Goal: Transaction & Acquisition: Subscribe to service/newsletter

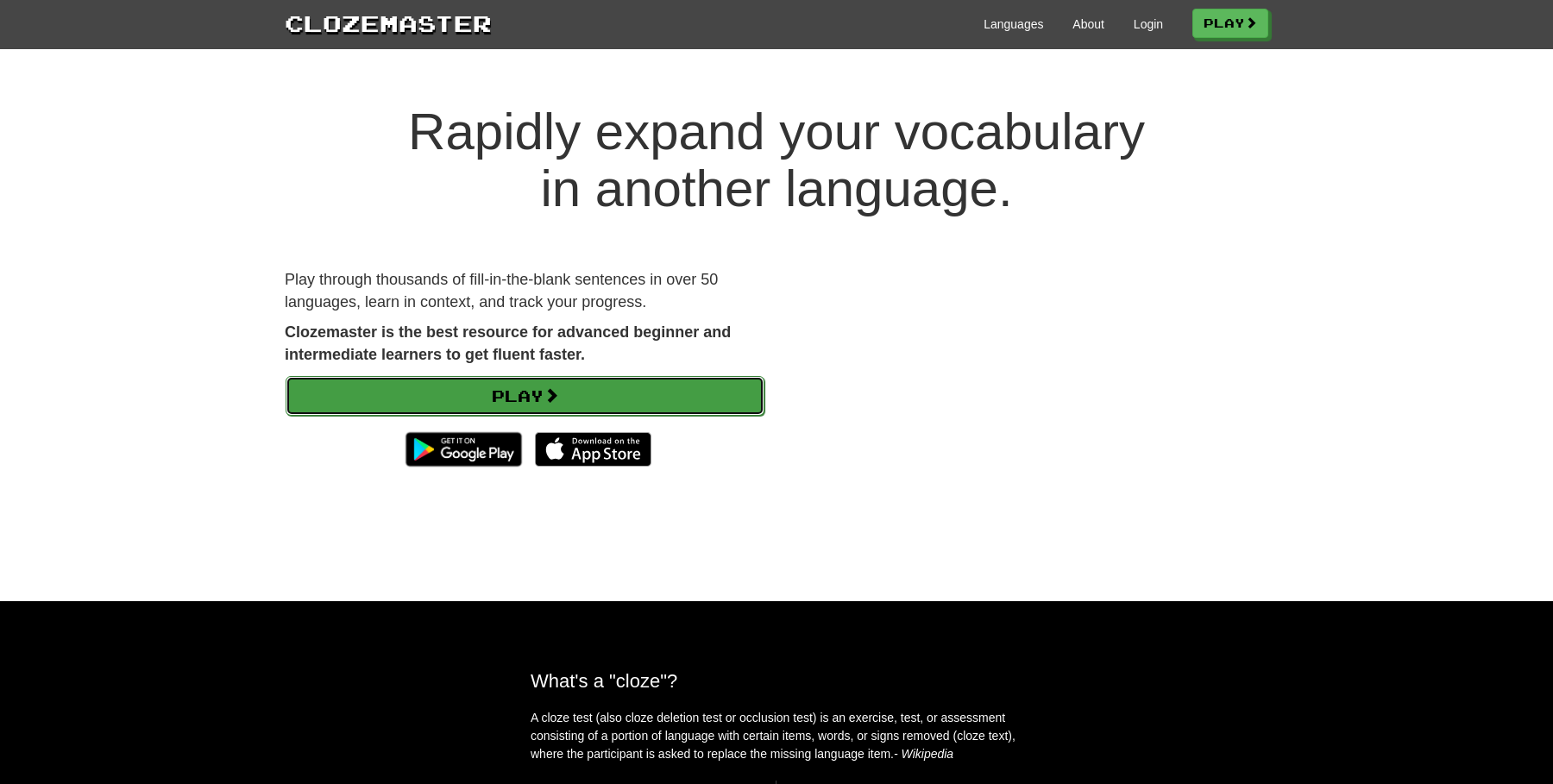
click at [461, 398] on link "Play" at bounding box center [524, 396] width 479 height 40
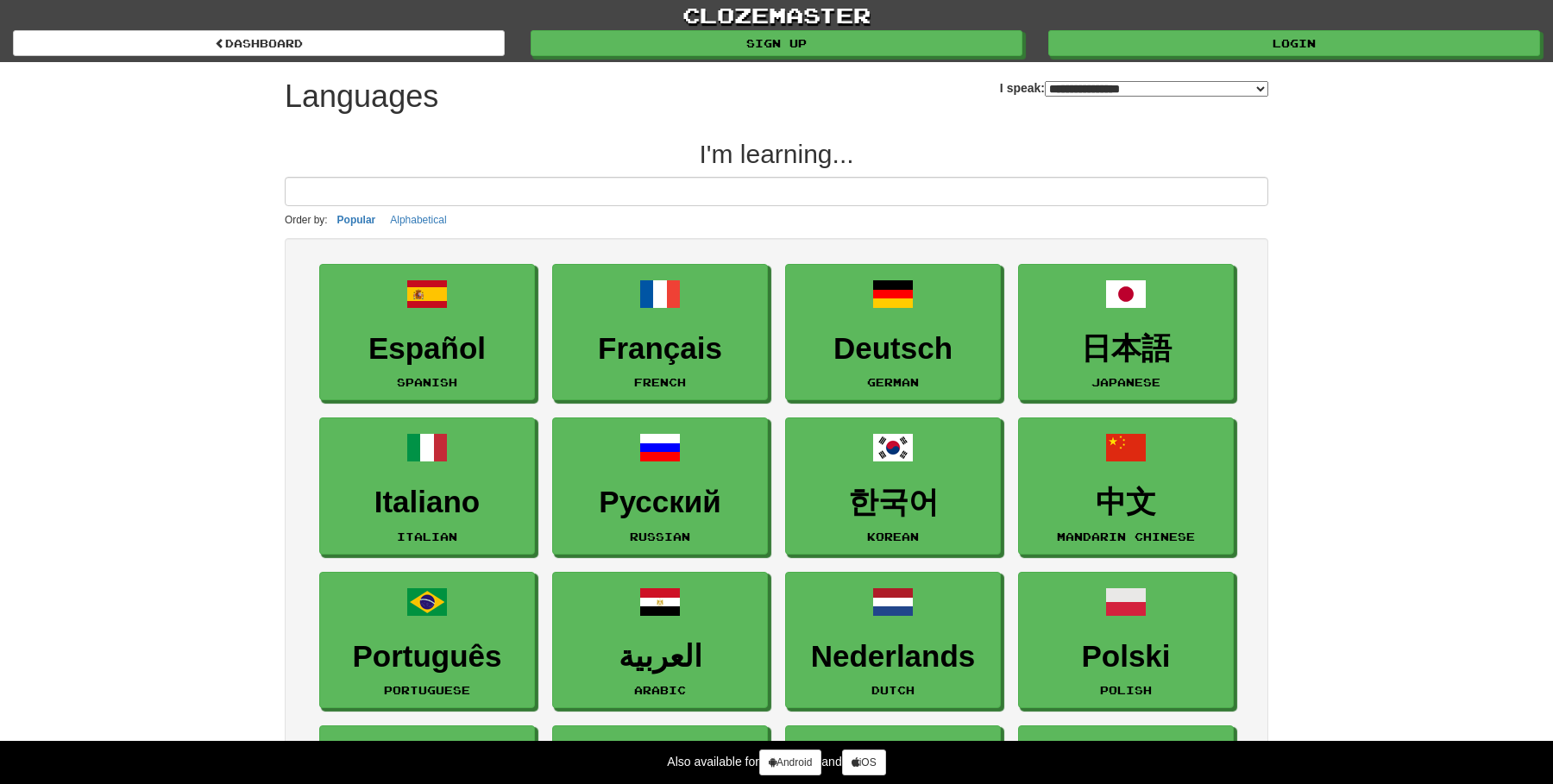
select select "*******"
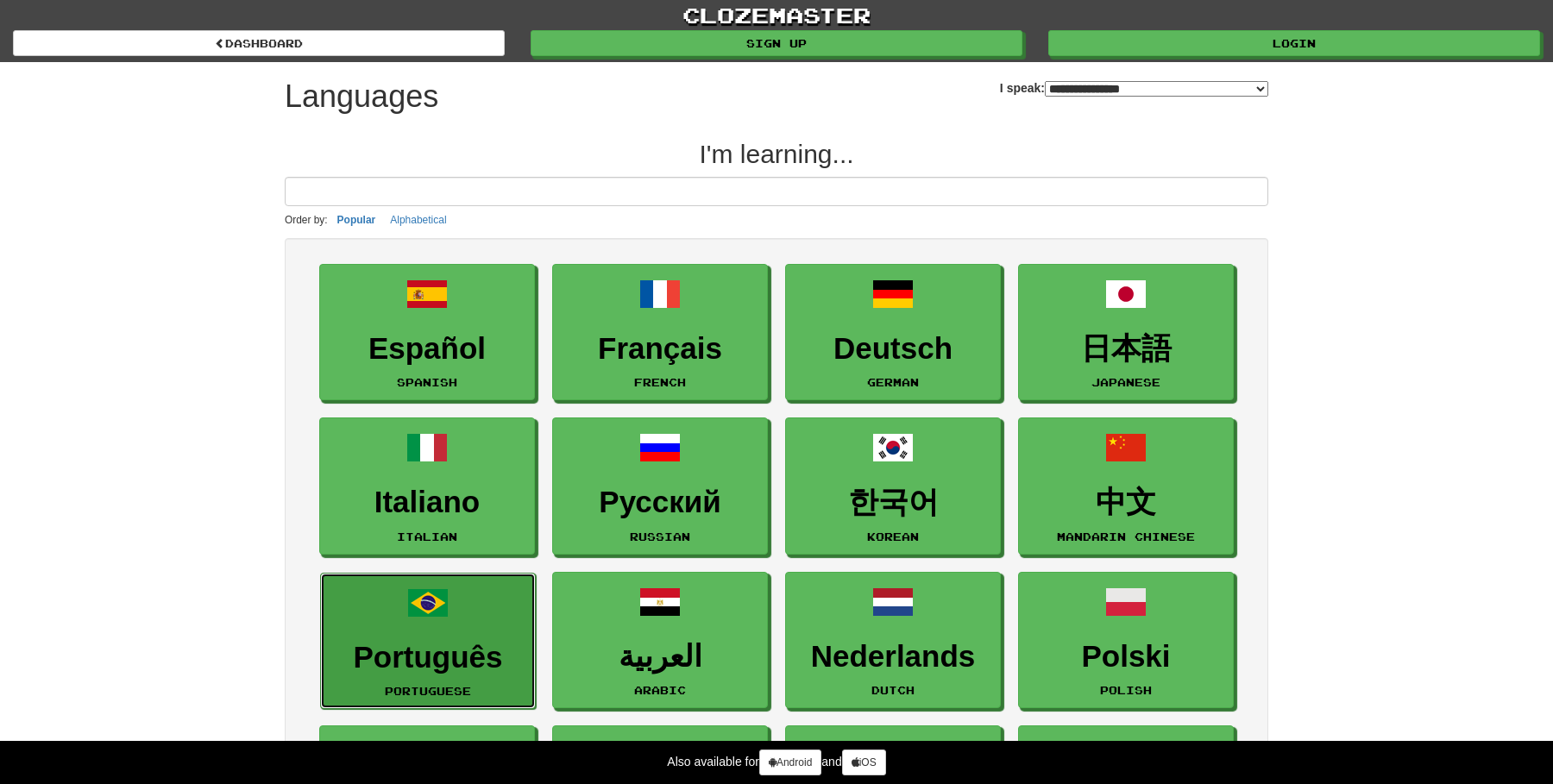
click at [433, 641] on h3 "Português" at bounding box center [428, 657] width 197 height 33
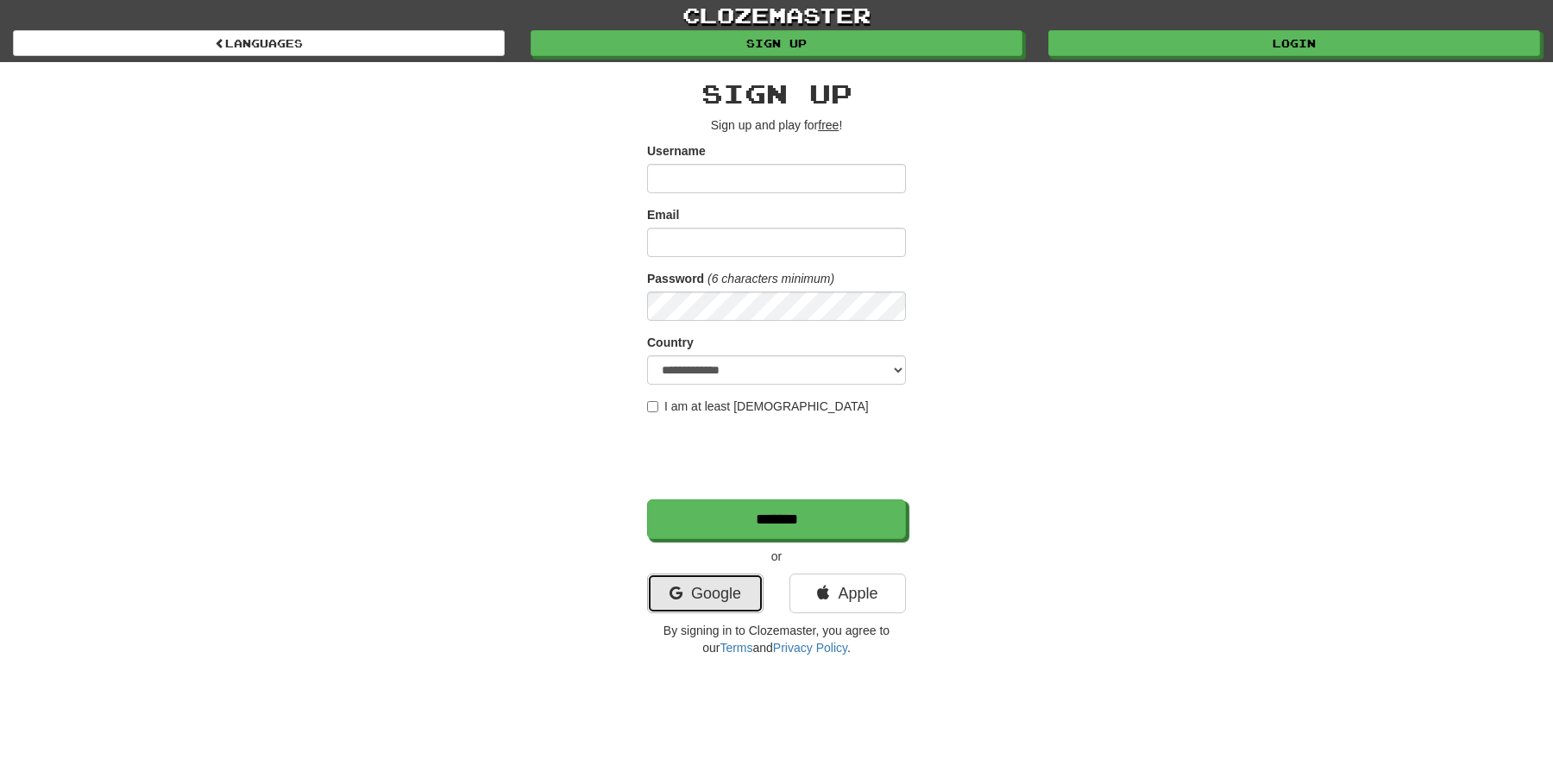
click at [731, 598] on link "Google" at bounding box center [705, 594] width 116 height 40
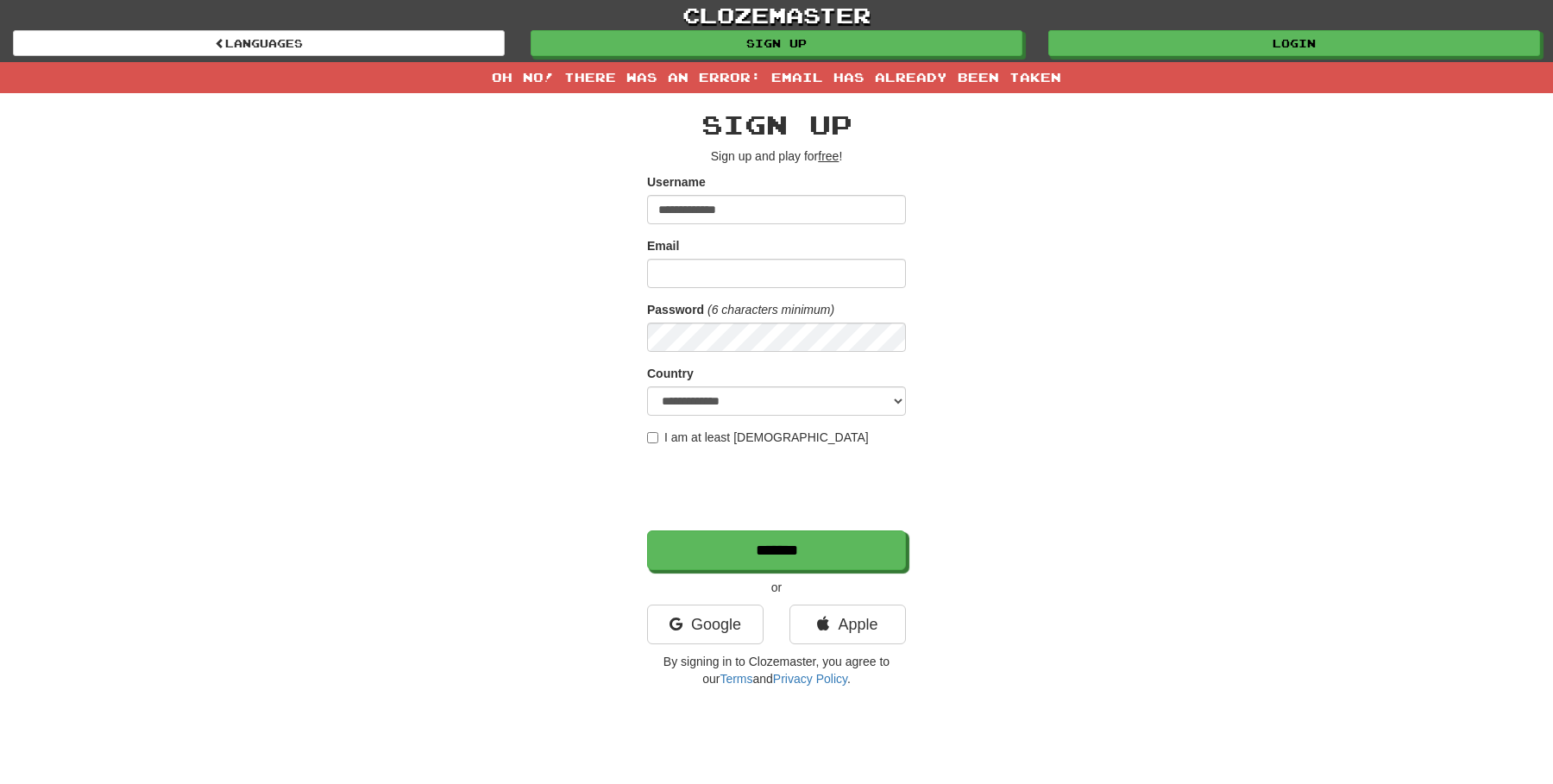
type input "**********"
click at [724, 632] on link "Google" at bounding box center [705, 624] width 116 height 40
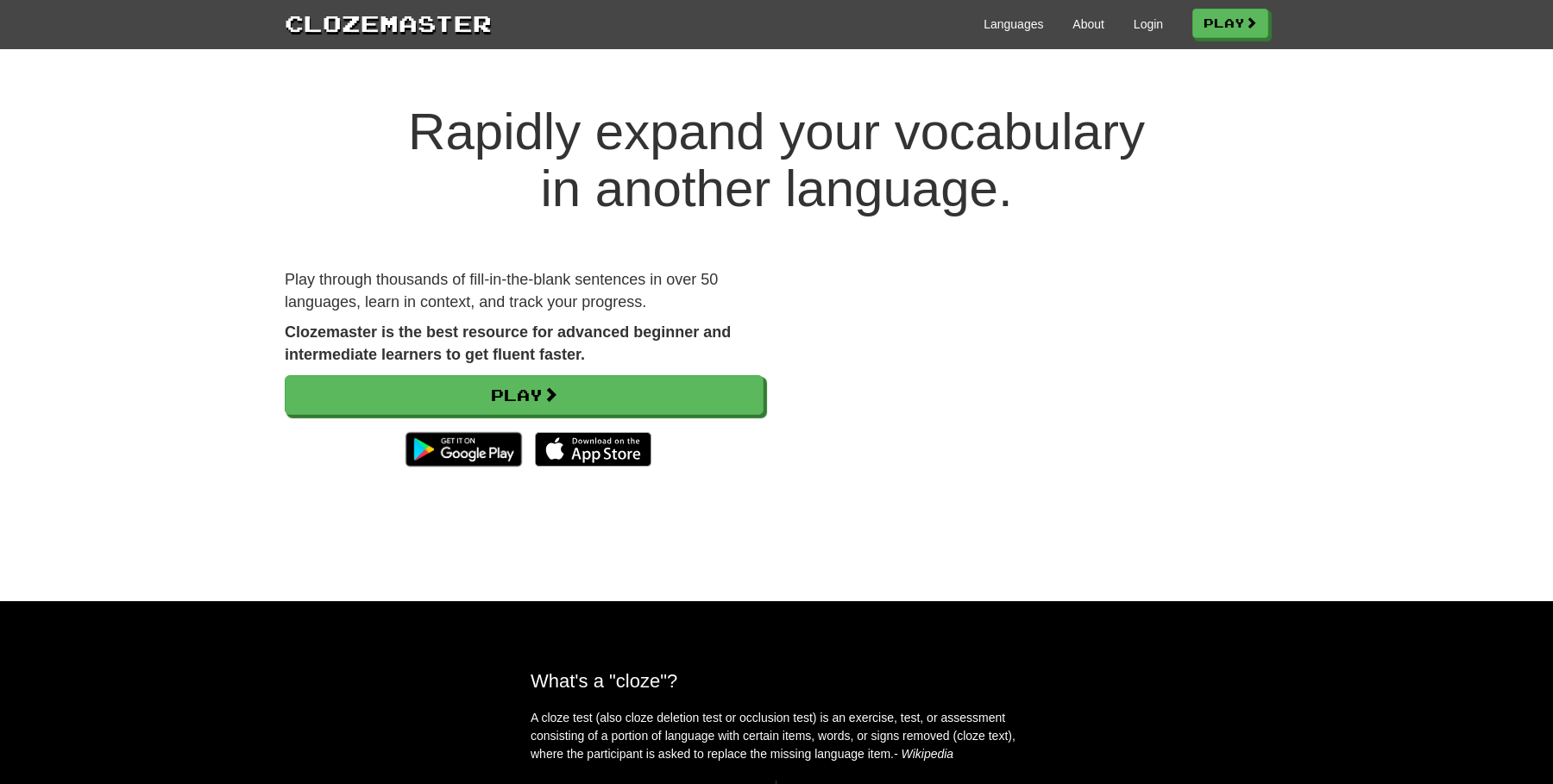
click at [1154, 24] on div "Languages About Login Play" at bounding box center [880, 23] width 776 height 32
click at [1145, 24] on link "Login" at bounding box center [1148, 23] width 30 height 17
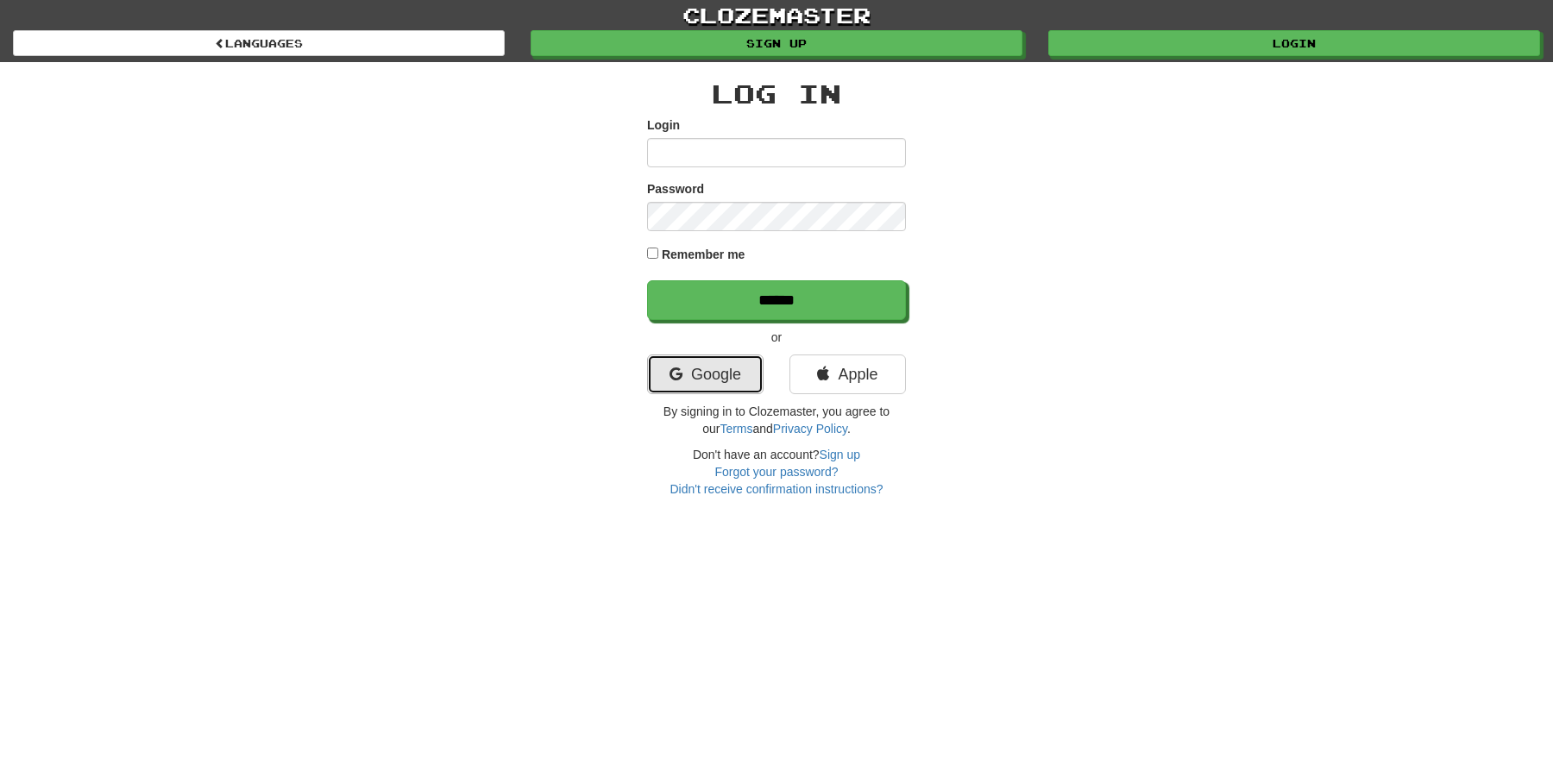
click at [722, 374] on link "Google" at bounding box center [705, 374] width 116 height 40
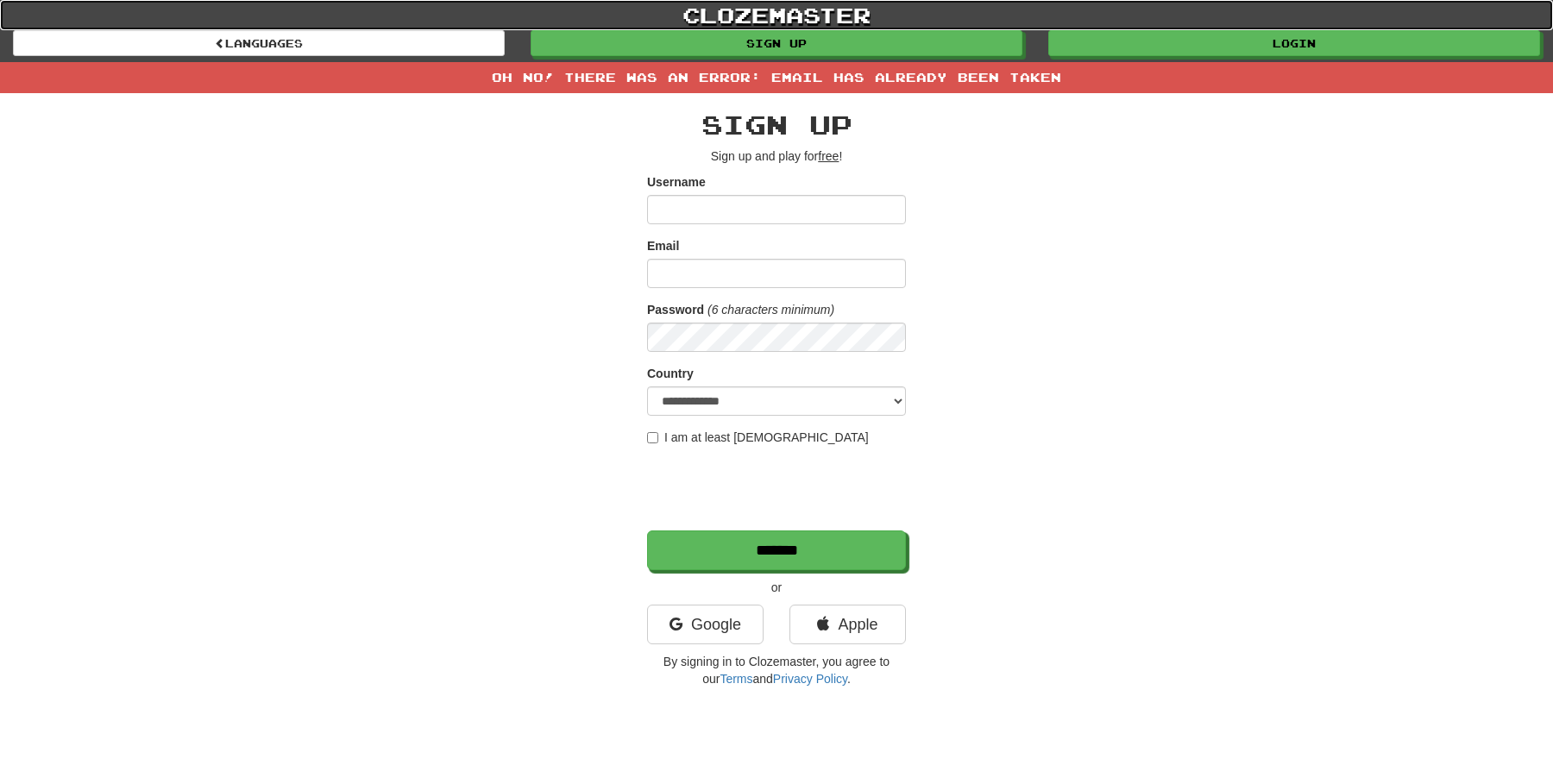
click at [759, 11] on link "clozemaster" at bounding box center [776, 14] width 1553 height 30
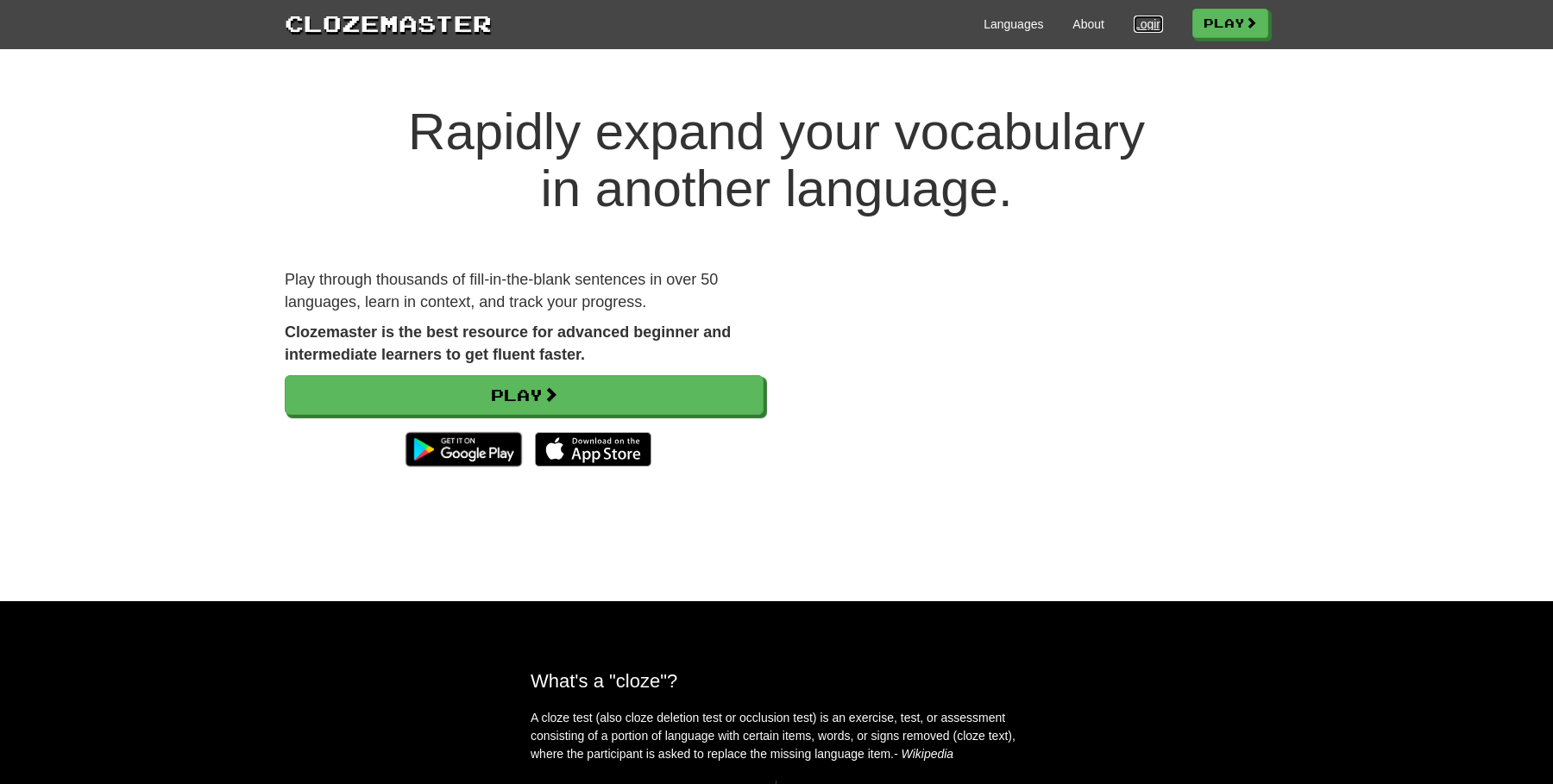
click at [1144, 21] on link "Login" at bounding box center [1148, 23] width 30 height 17
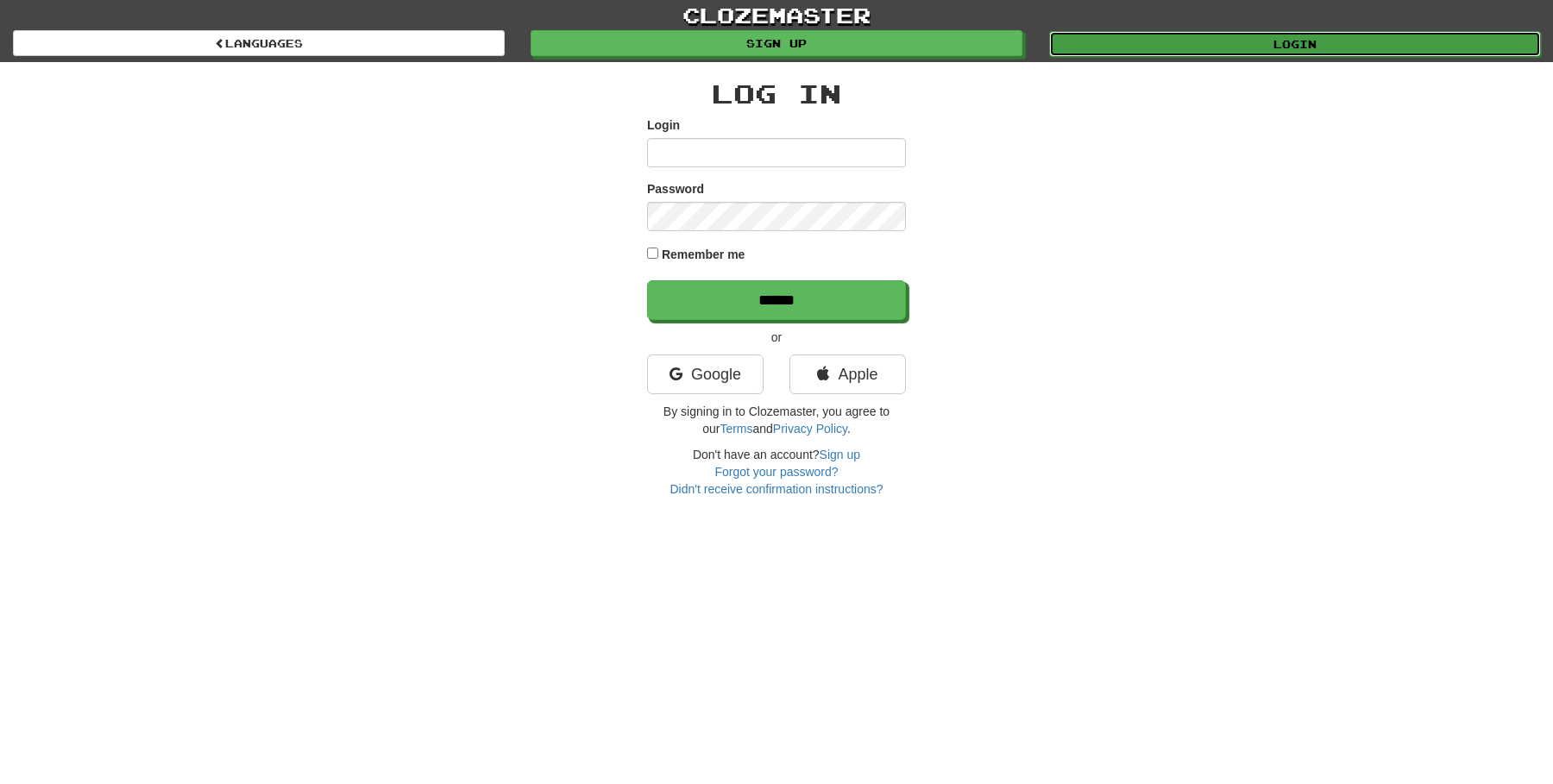
click at [1212, 49] on link "Login" at bounding box center [1294, 43] width 492 height 26
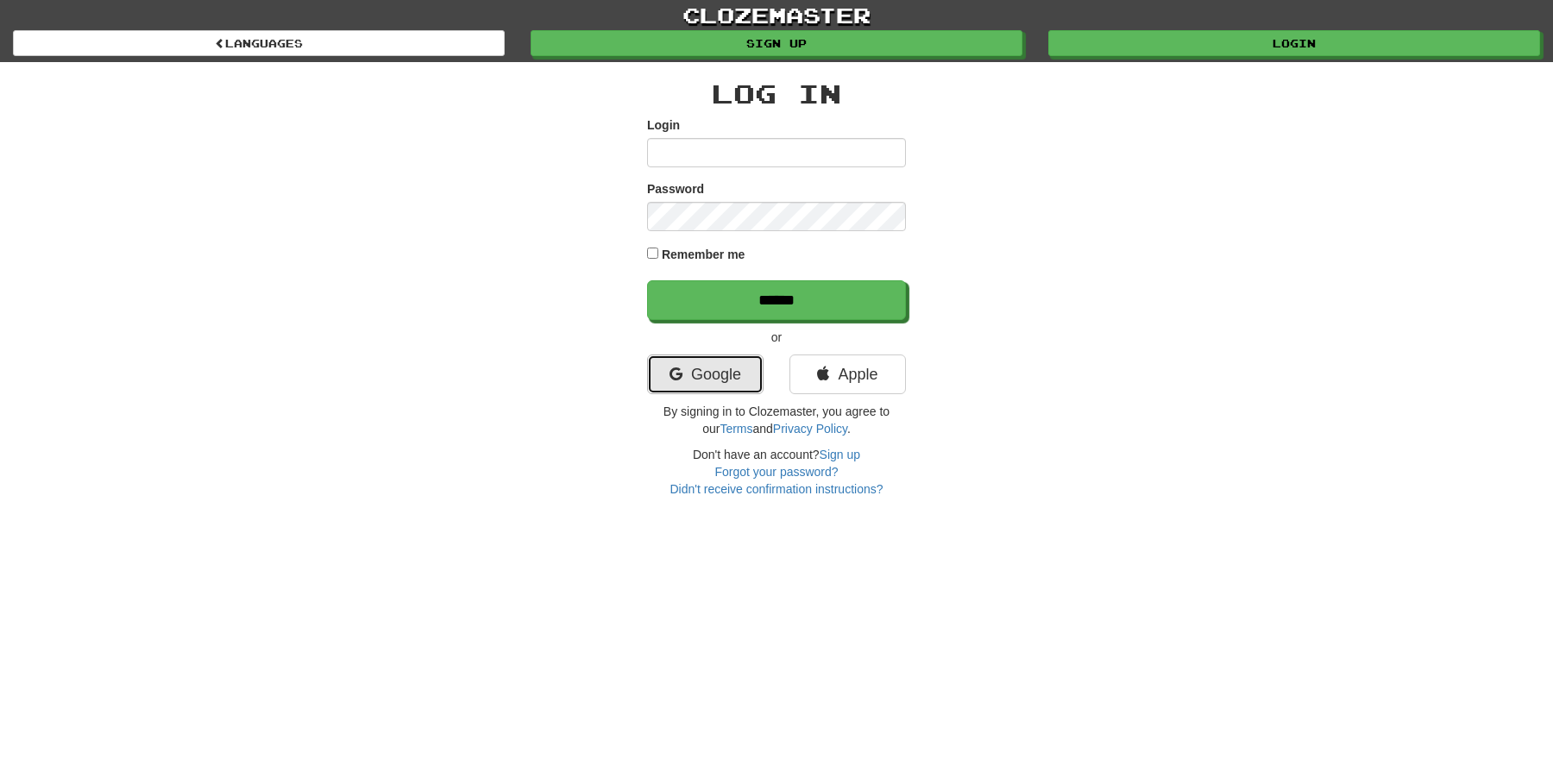
click at [725, 371] on link "Google" at bounding box center [705, 374] width 116 height 40
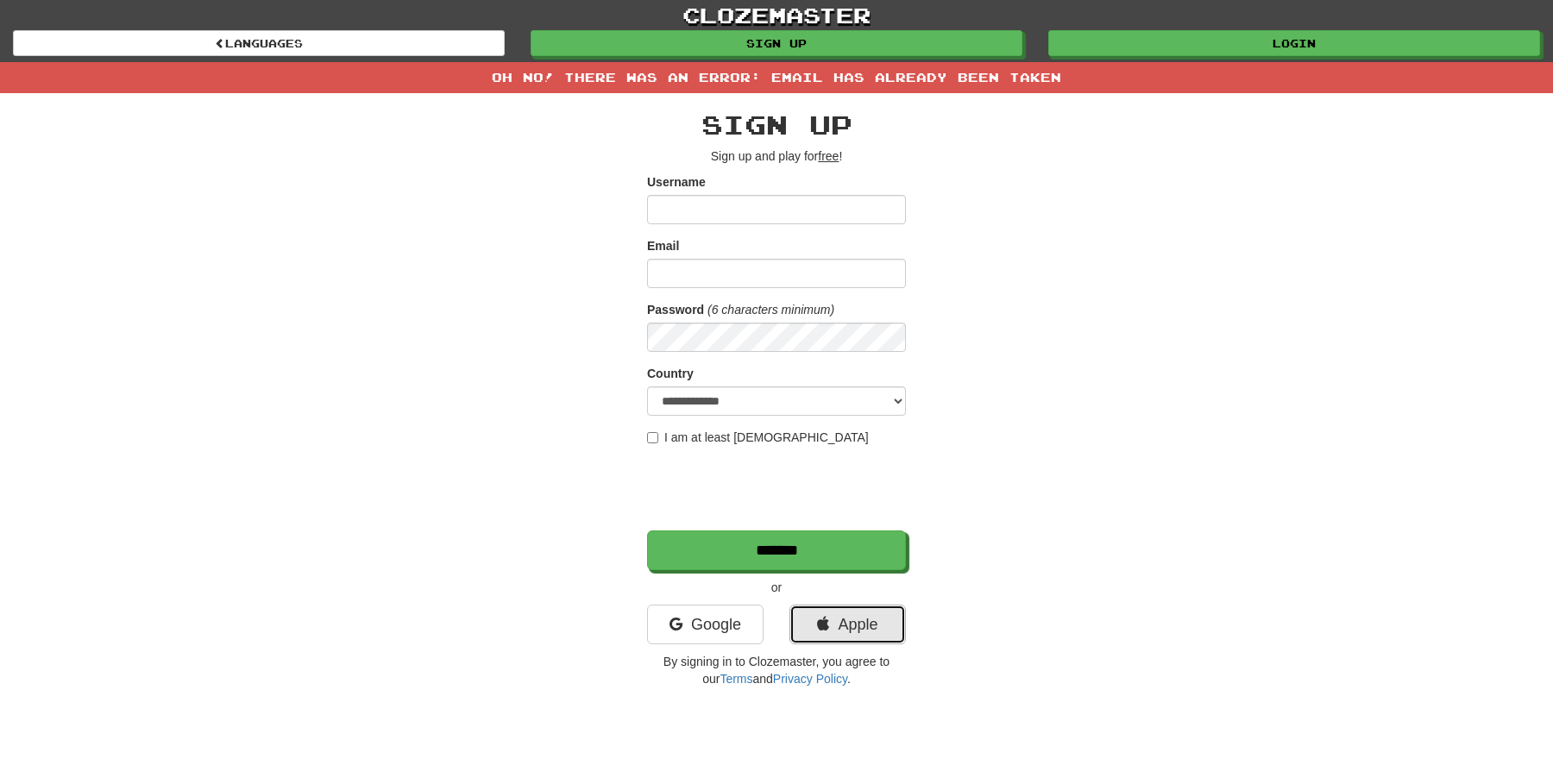
click at [867, 613] on link "Apple" at bounding box center [847, 624] width 116 height 40
